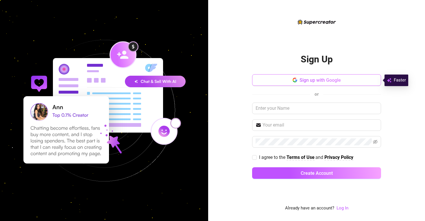
click at [300, 79] on span "Sign up with Google" at bounding box center [319, 79] width 41 height 5
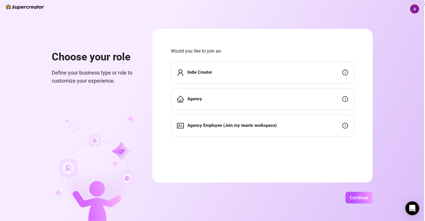
click at [292, 102] on div "Agency" at bounding box center [262, 99] width 183 height 22
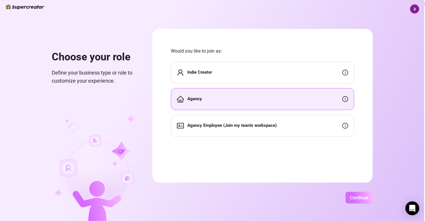
click at [355, 194] on button "Continue" at bounding box center [358, 198] width 27 height 12
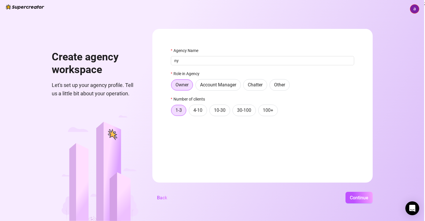
type input "n"
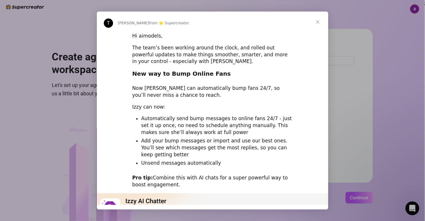
click at [318, 20] on span "Close" at bounding box center [317, 22] width 21 height 21
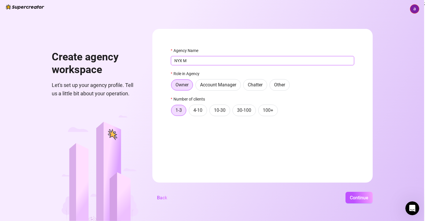
click at [253, 63] on input "NYX M" at bounding box center [262, 60] width 183 height 9
type input "NYX Management"
click at [355, 199] on span "Continue" at bounding box center [358, 197] width 18 height 5
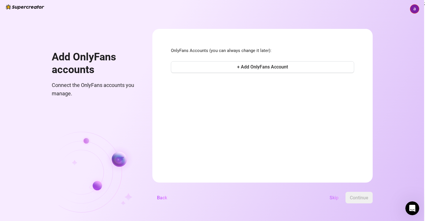
click at [332, 198] on span "Skip" at bounding box center [333, 197] width 9 height 5
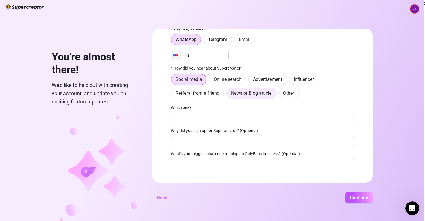
scroll to position [25, 0]
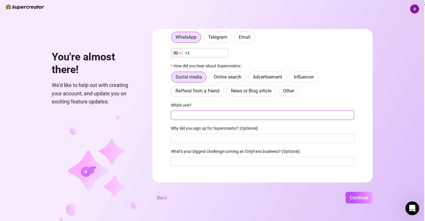
click at [235, 113] on input "Which one?" at bounding box center [262, 115] width 183 height 9
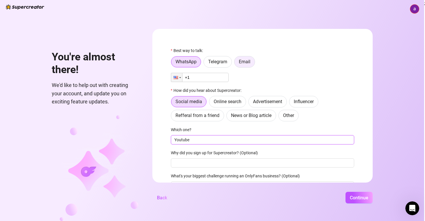
type input "Youtube"
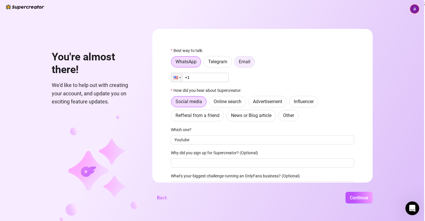
click at [237, 62] on label "Email" at bounding box center [244, 62] width 21 height 12
click at [236, 63] on input "Email" at bounding box center [236, 63] width 0 height 0
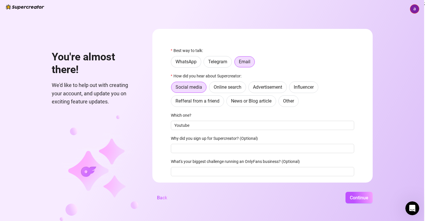
scroll to position [18, 0]
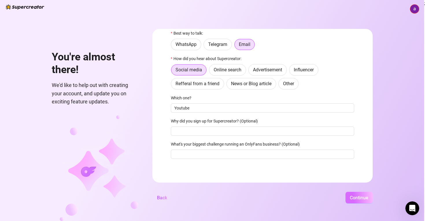
click at [366, 203] on button "Continue" at bounding box center [358, 198] width 27 height 12
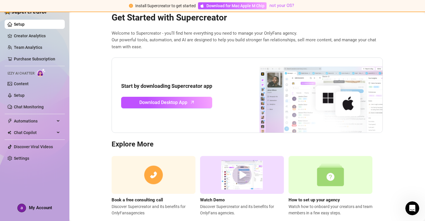
scroll to position [28, 0]
